Goal: Task Accomplishment & Management: Use online tool/utility

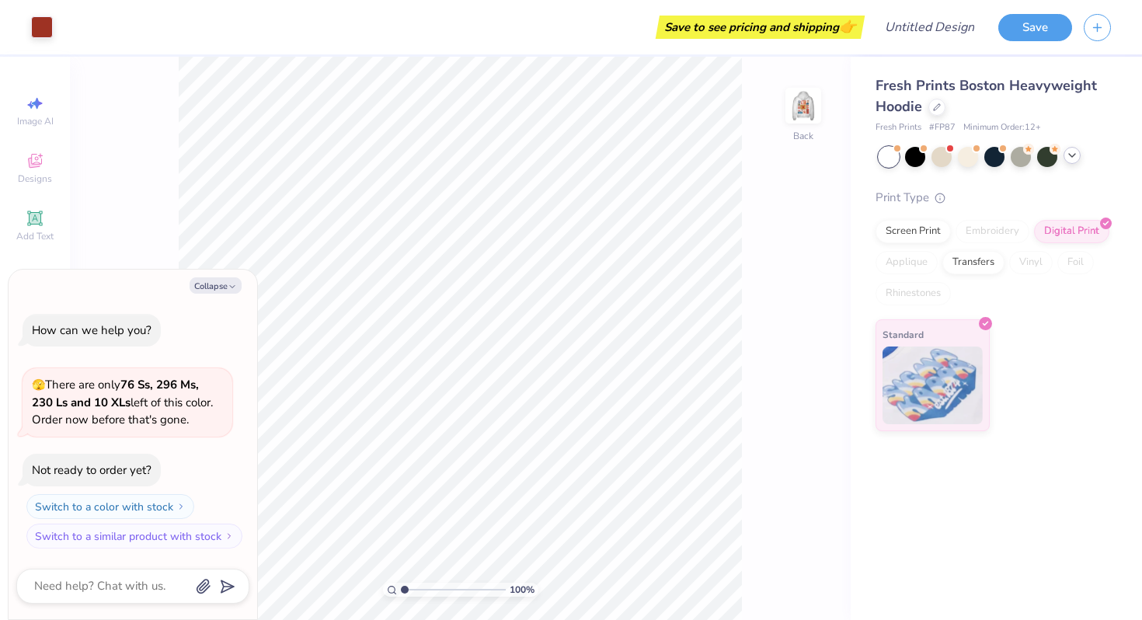
click at [1072, 158] on icon at bounding box center [1071, 155] width 12 height 12
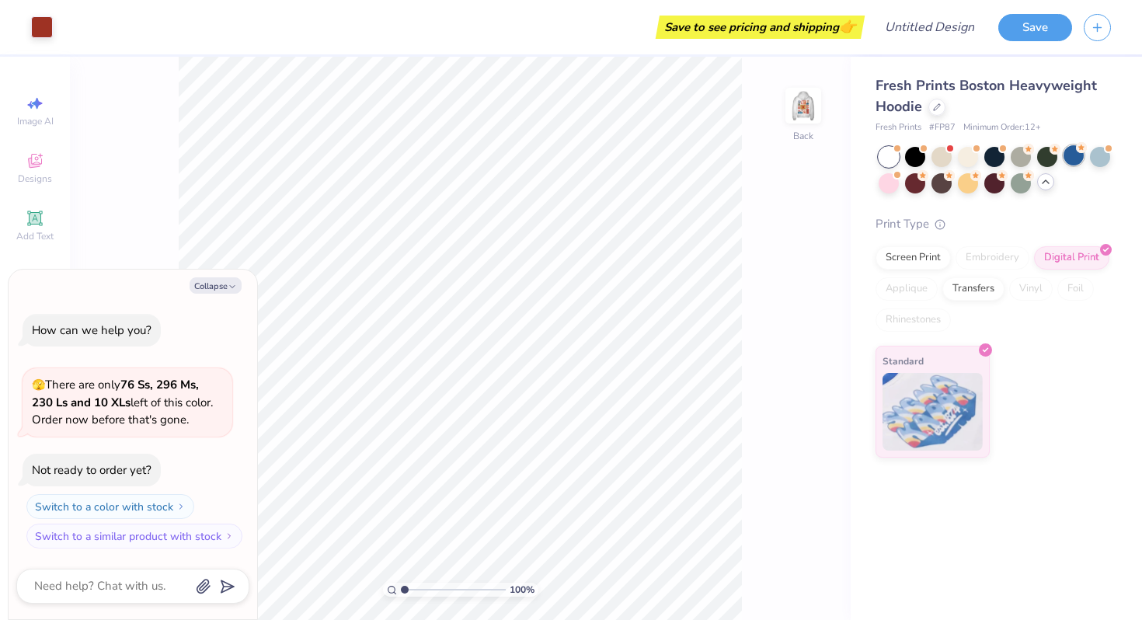
click at [1072, 158] on div at bounding box center [1073, 155] width 20 height 20
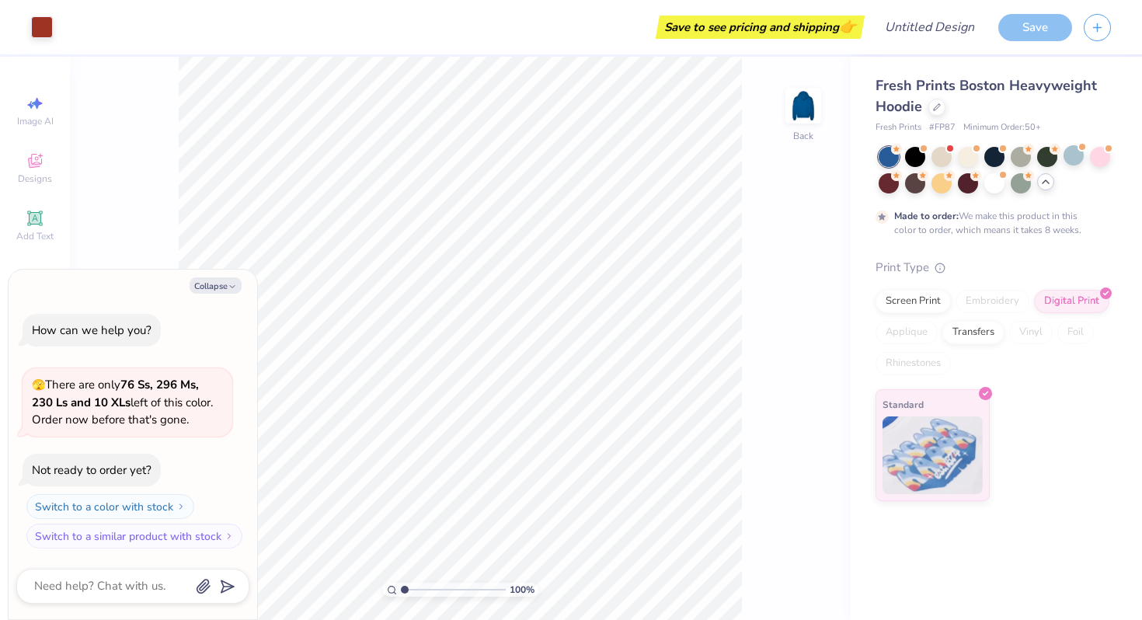
scroll to position [12, 0]
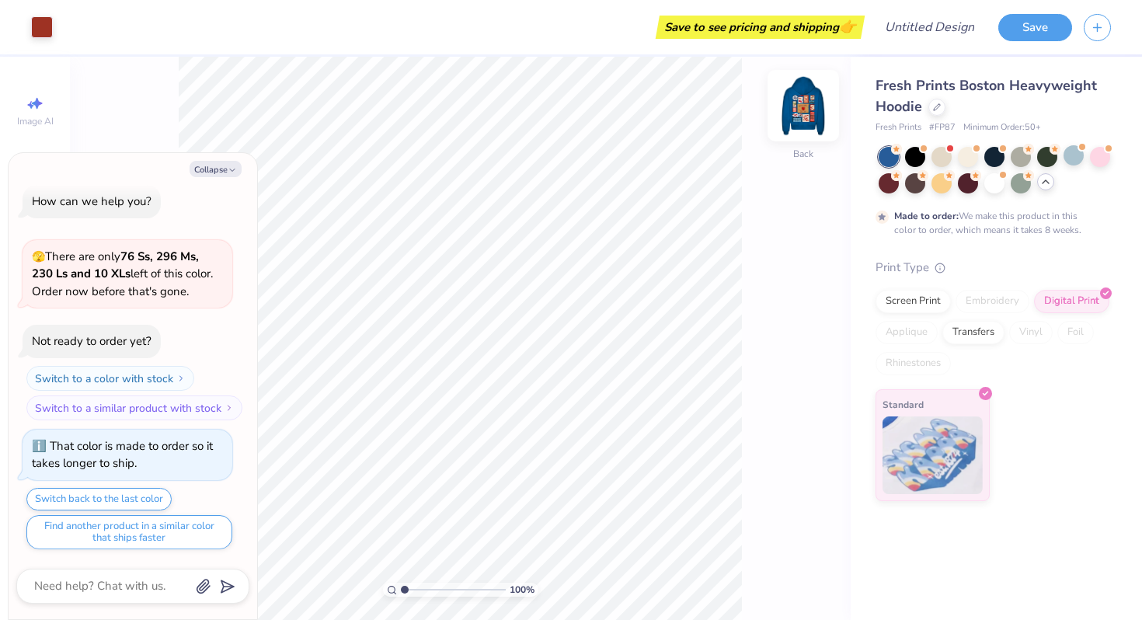
click at [809, 100] on img at bounding box center [803, 106] width 62 height 62
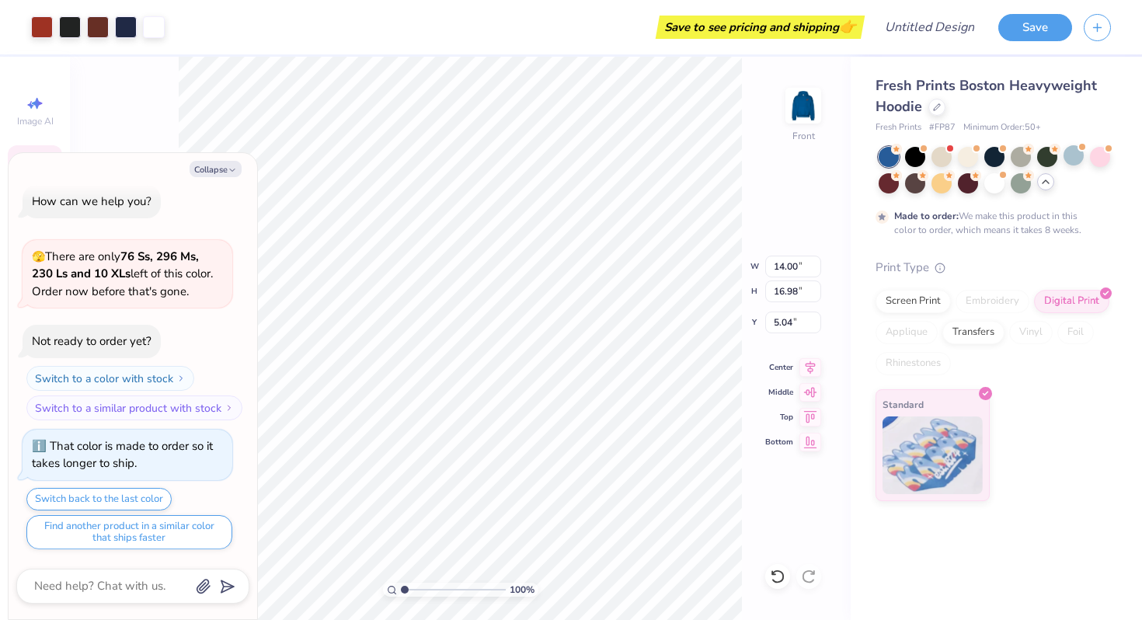
type textarea "x"
type input "5.32"
type textarea "x"
type input "2.19"
type input "1.32"
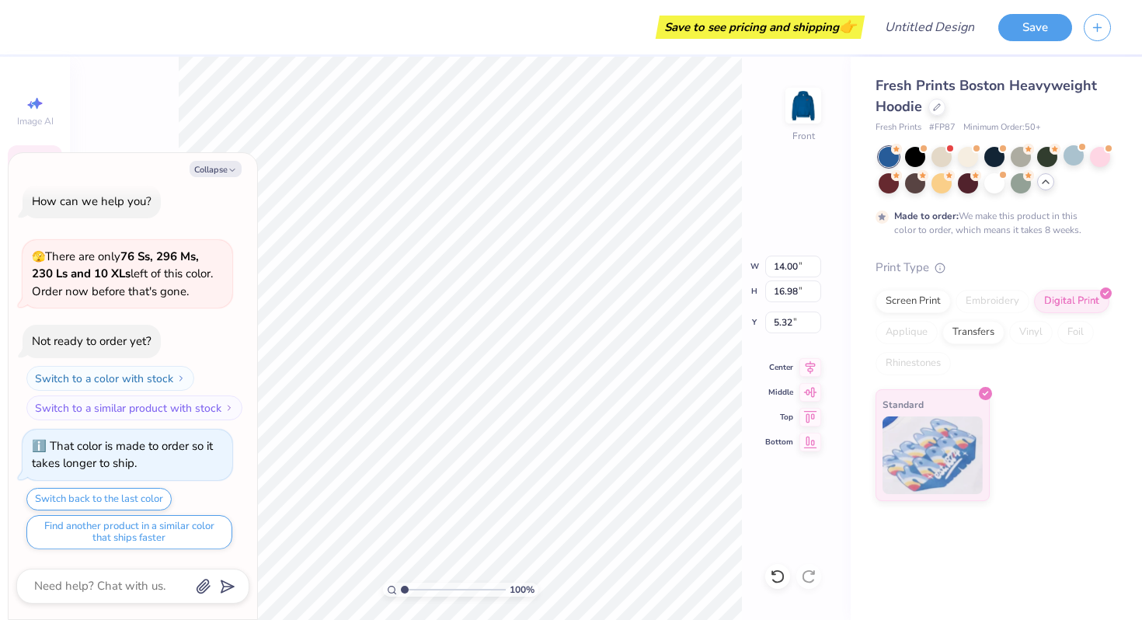
type input "17.69"
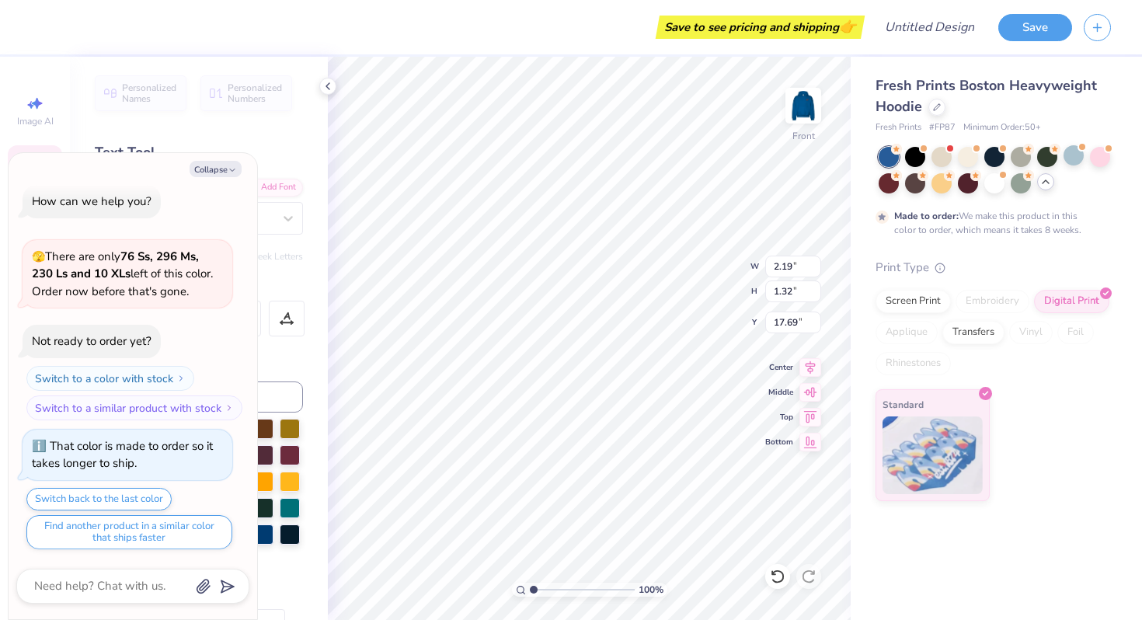
type textarea "x"
type input "17.25"
type textarea "x"
type input "17.87"
type textarea "x"
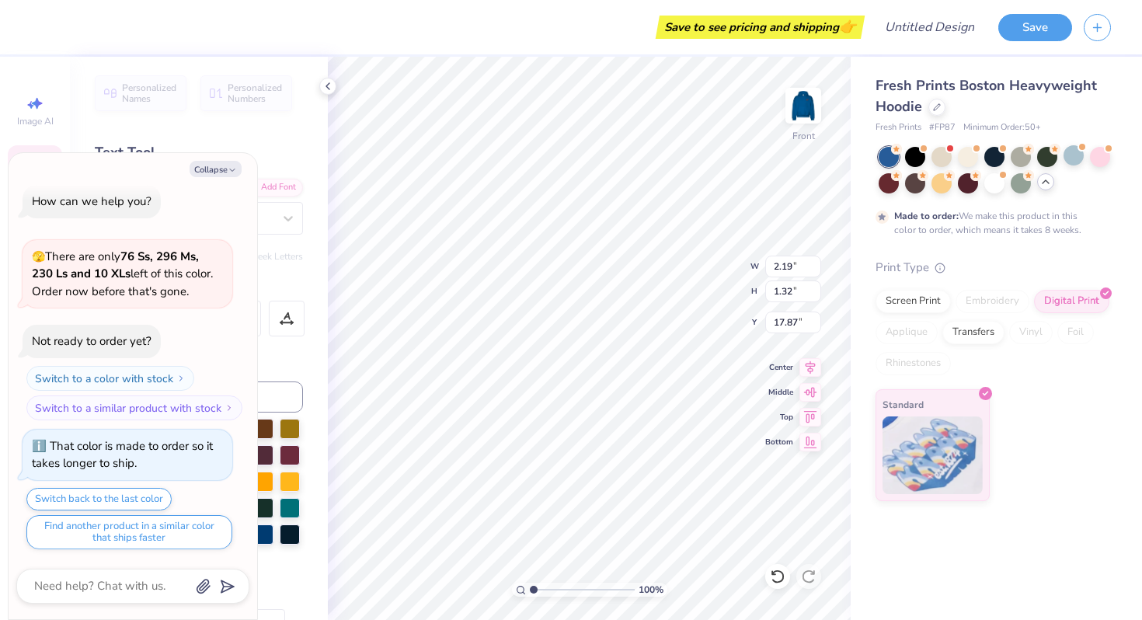
type textarea "BIGD"
type textarea "x"
type textarea "BIGD"
type textarea "x"
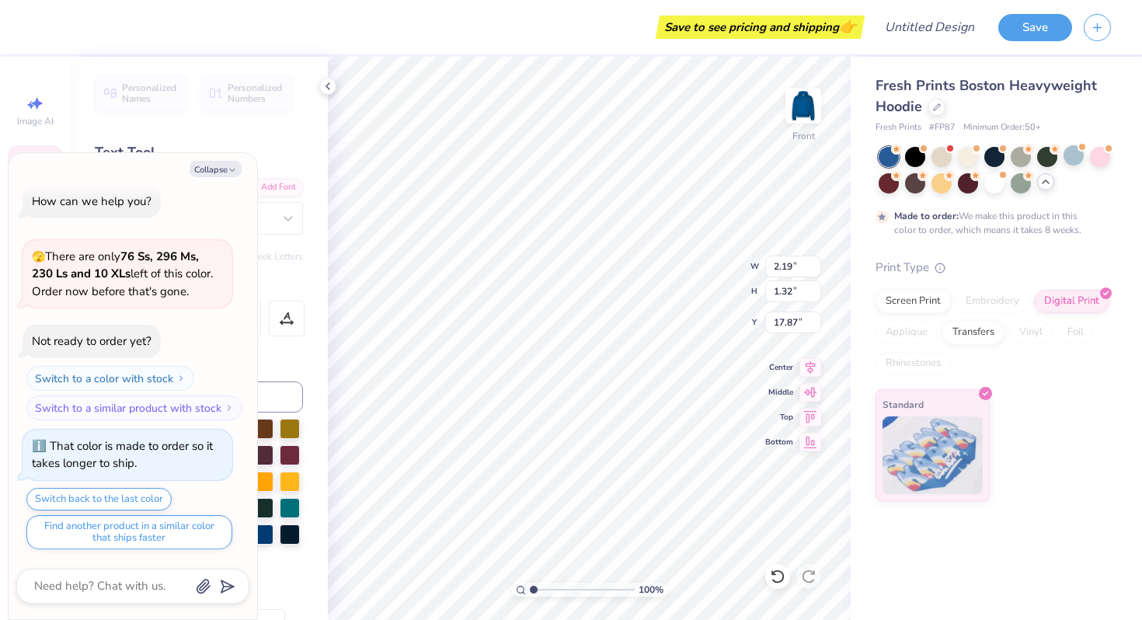
type textarea "BID"
type textarea "x"
type textarea "BD"
type textarea "x"
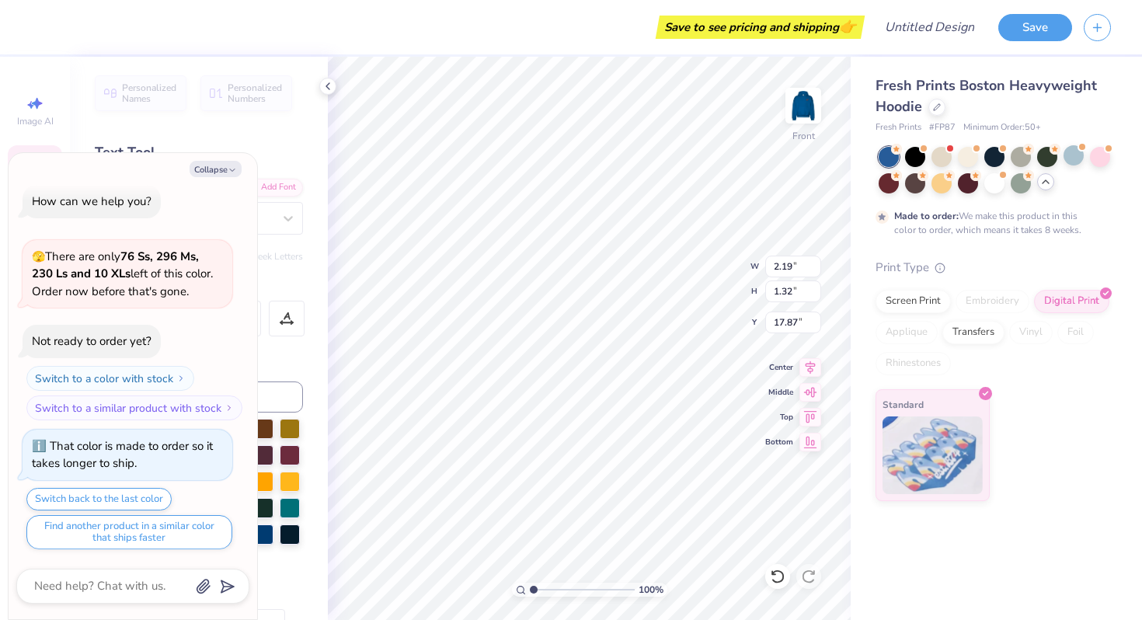
type textarea "B"
type textarea "x"
type textarea "A"
type textarea "x"
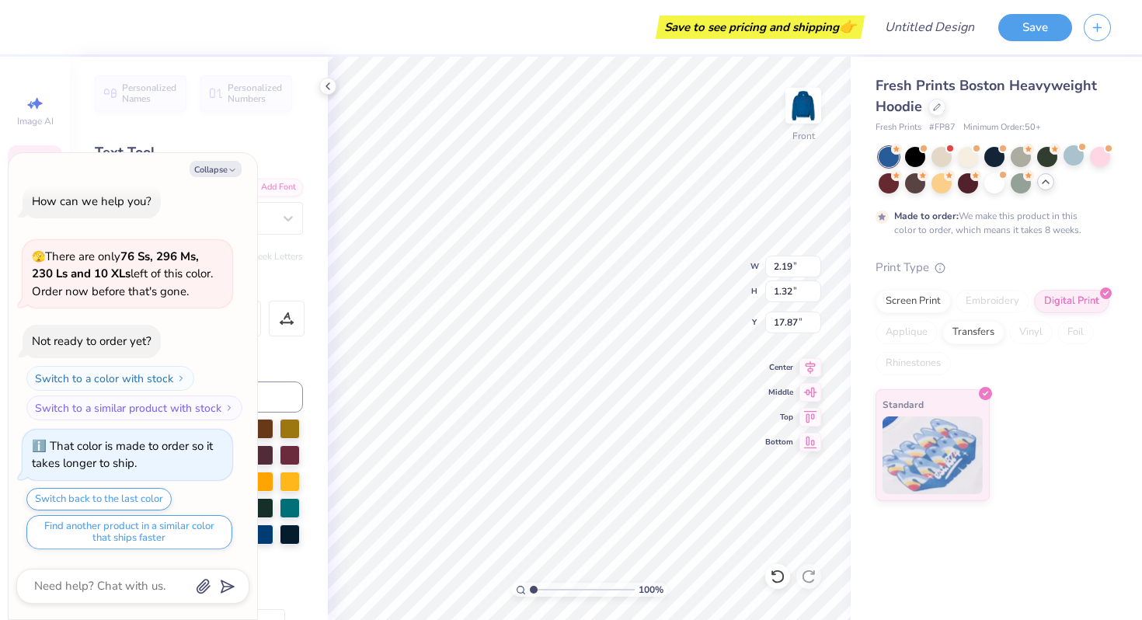
type textarea "G"
type textarea "x"
type textarea "Gam"
type textarea "x"
type textarea "[PERSON_NAME]"
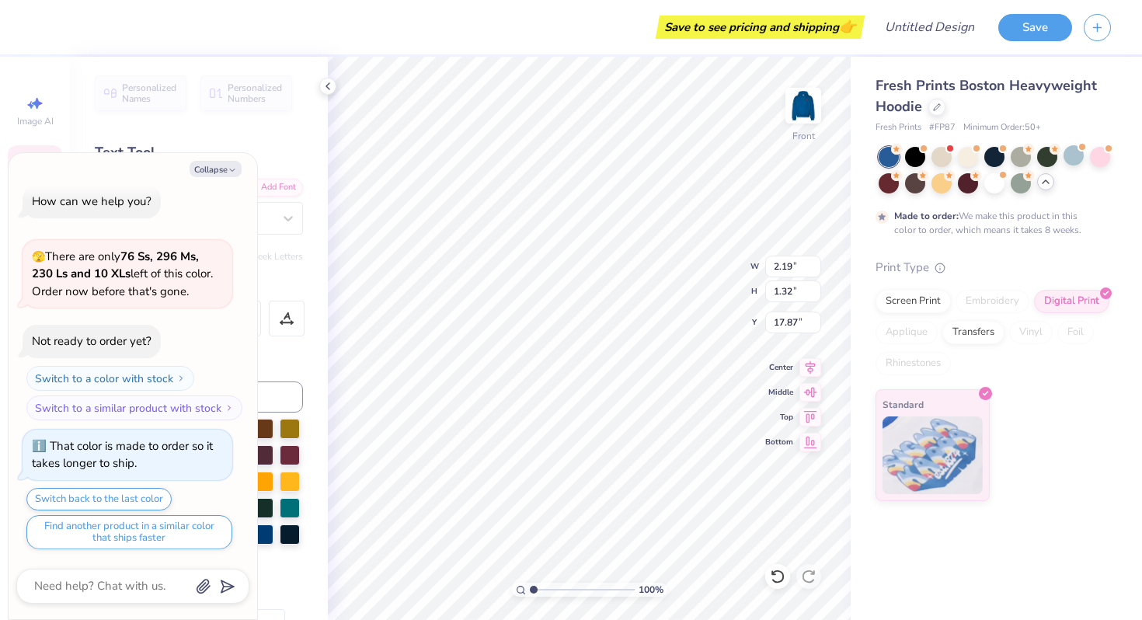
type textarea "x"
type textarea "Gamma"
type textarea "x"
type input "2.15"
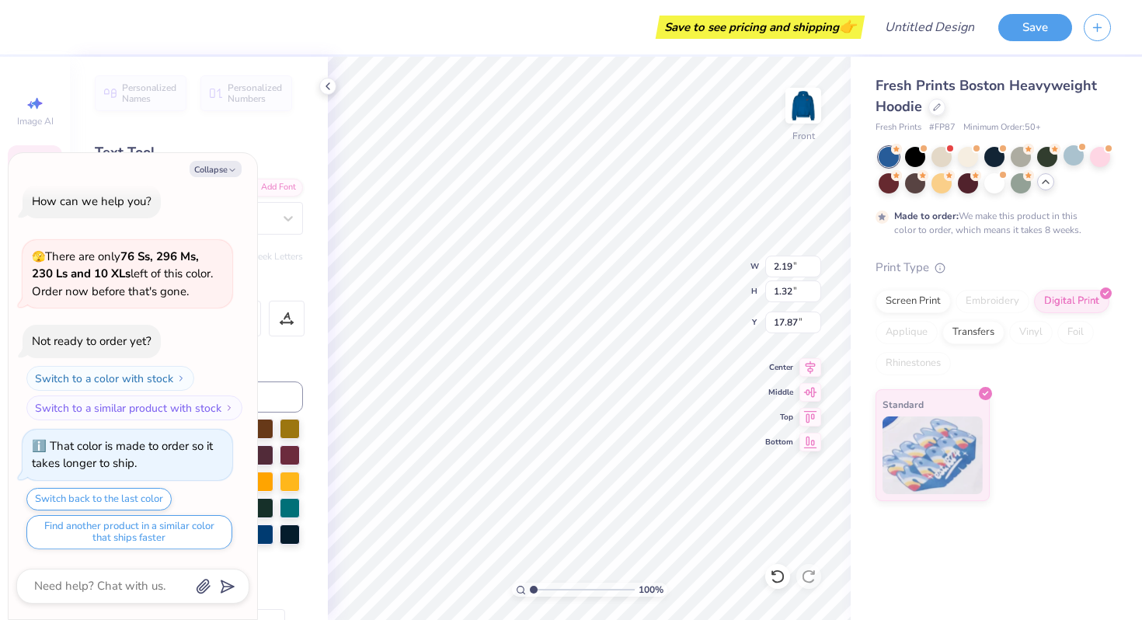
type input "1.17"
type input "19.19"
type textarea "x"
type input "14.00"
type input "16.98"
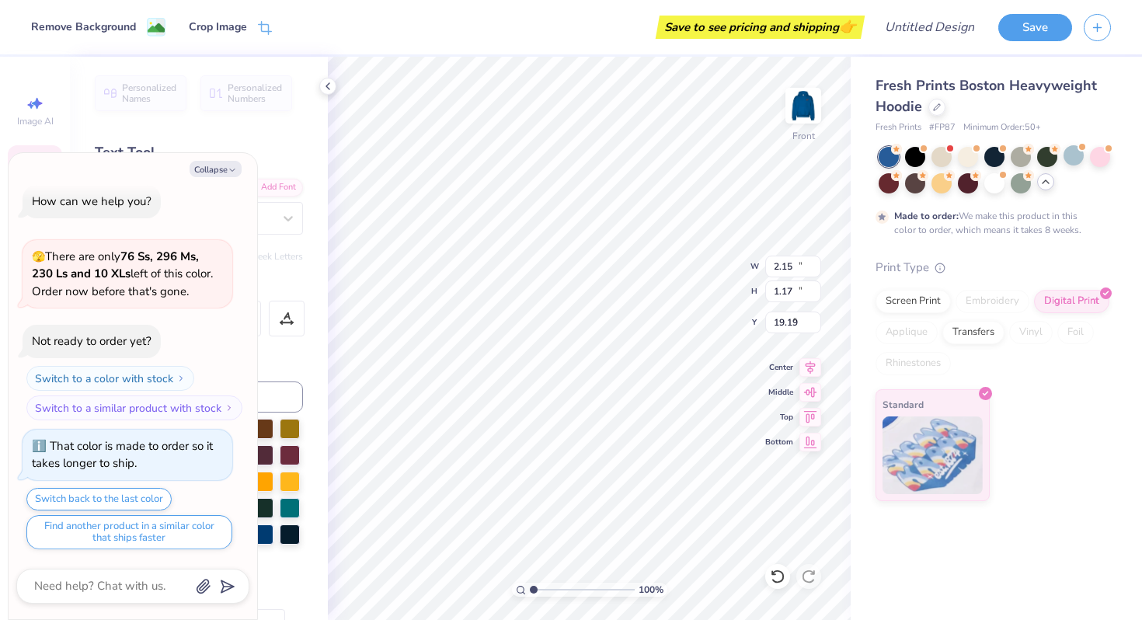
type input "5.30"
type textarea "x"
